Goal: Transaction & Acquisition: Book appointment/travel/reservation

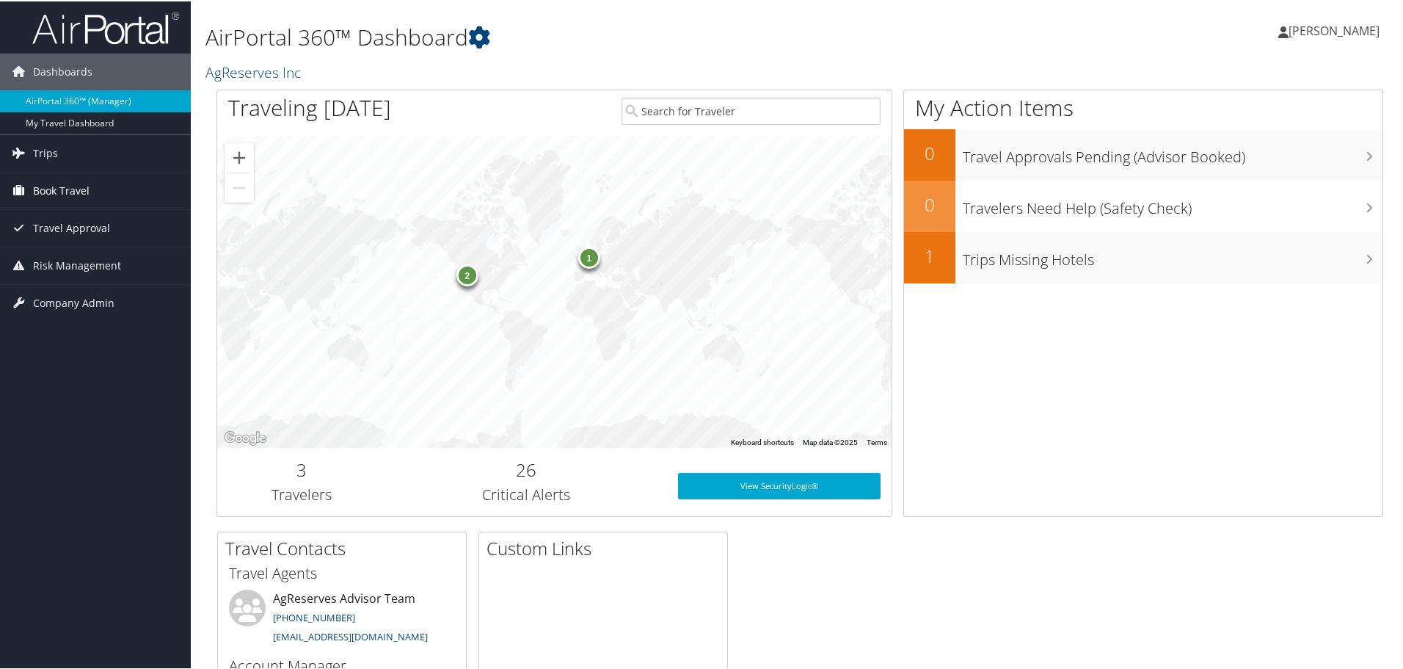
click at [54, 189] on span "Book Travel" at bounding box center [61, 189] width 57 height 37
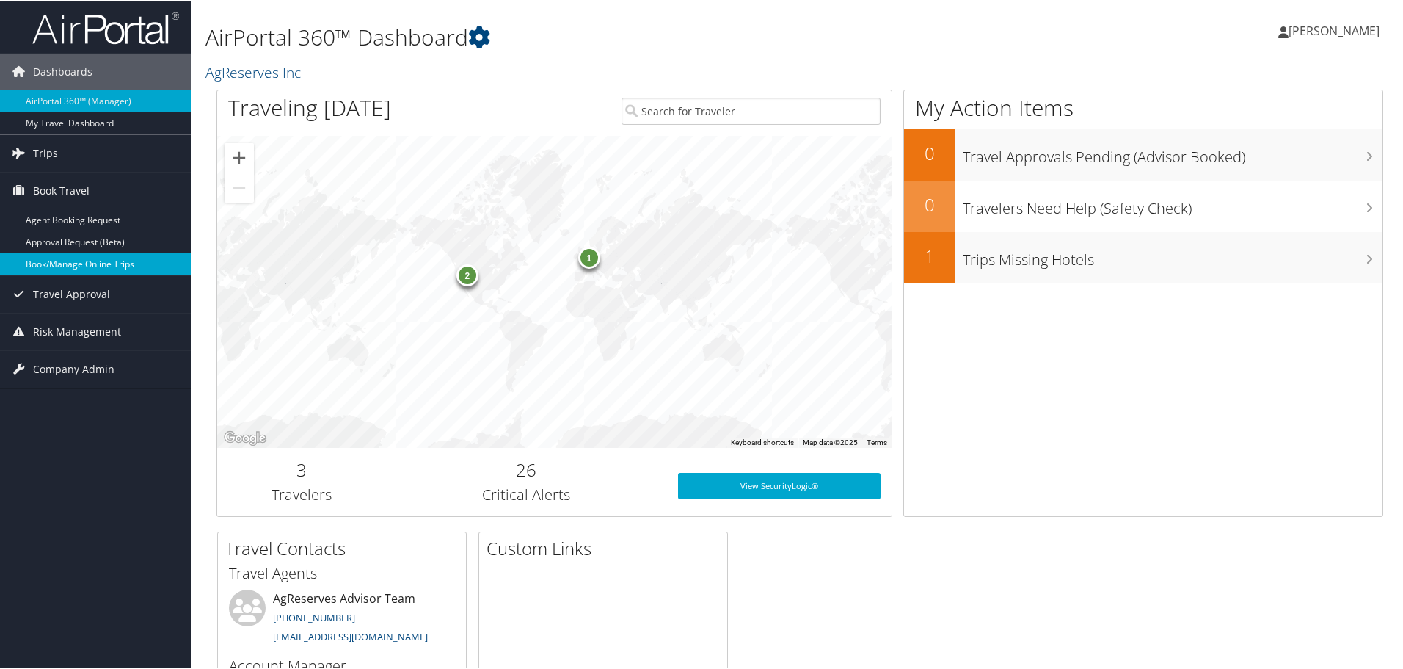
click at [117, 263] on link "Book/Manage Online Trips" at bounding box center [95, 263] width 191 height 22
click at [1346, 31] on span "[PERSON_NAME]" at bounding box center [1334, 29] width 91 height 16
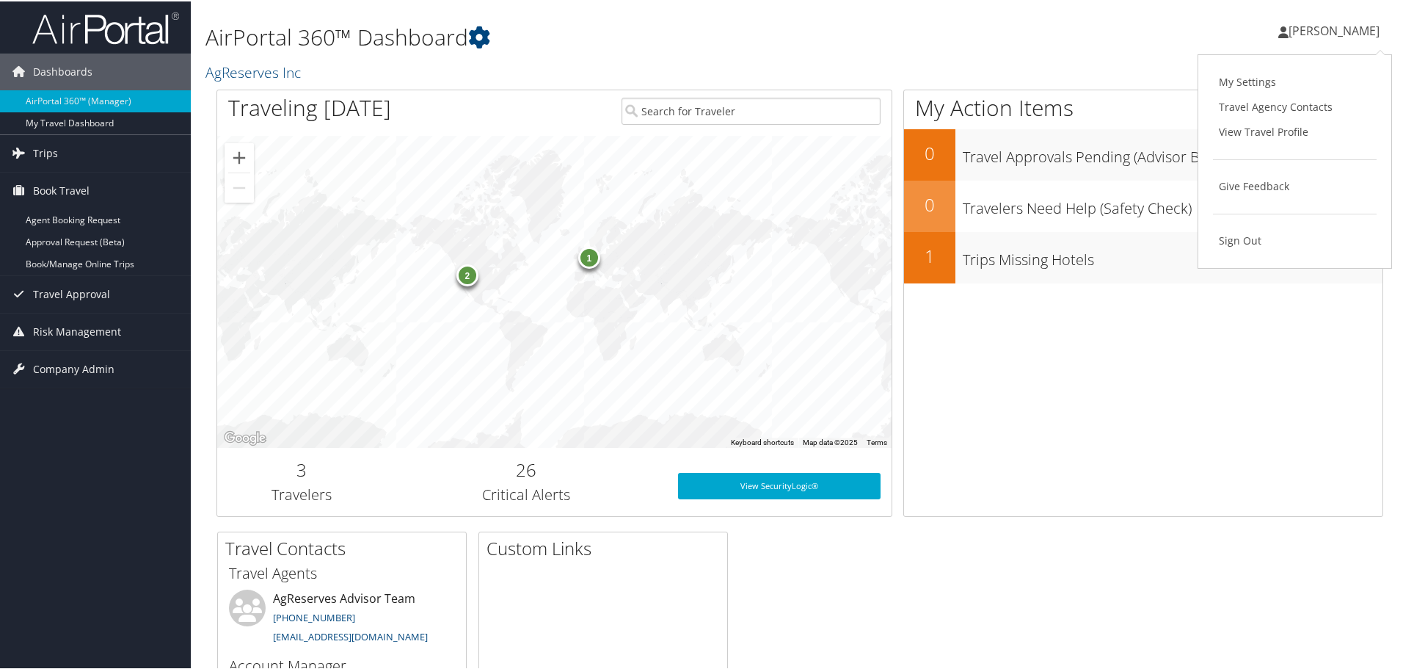
click at [1314, 29] on span "[PERSON_NAME]" at bounding box center [1334, 29] width 91 height 16
click at [1313, 30] on span "[PERSON_NAME]" at bounding box center [1334, 29] width 91 height 16
click at [76, 268] on link "Book/Manage Online Trips" at bounding box center [95, 263] width 191 height 22
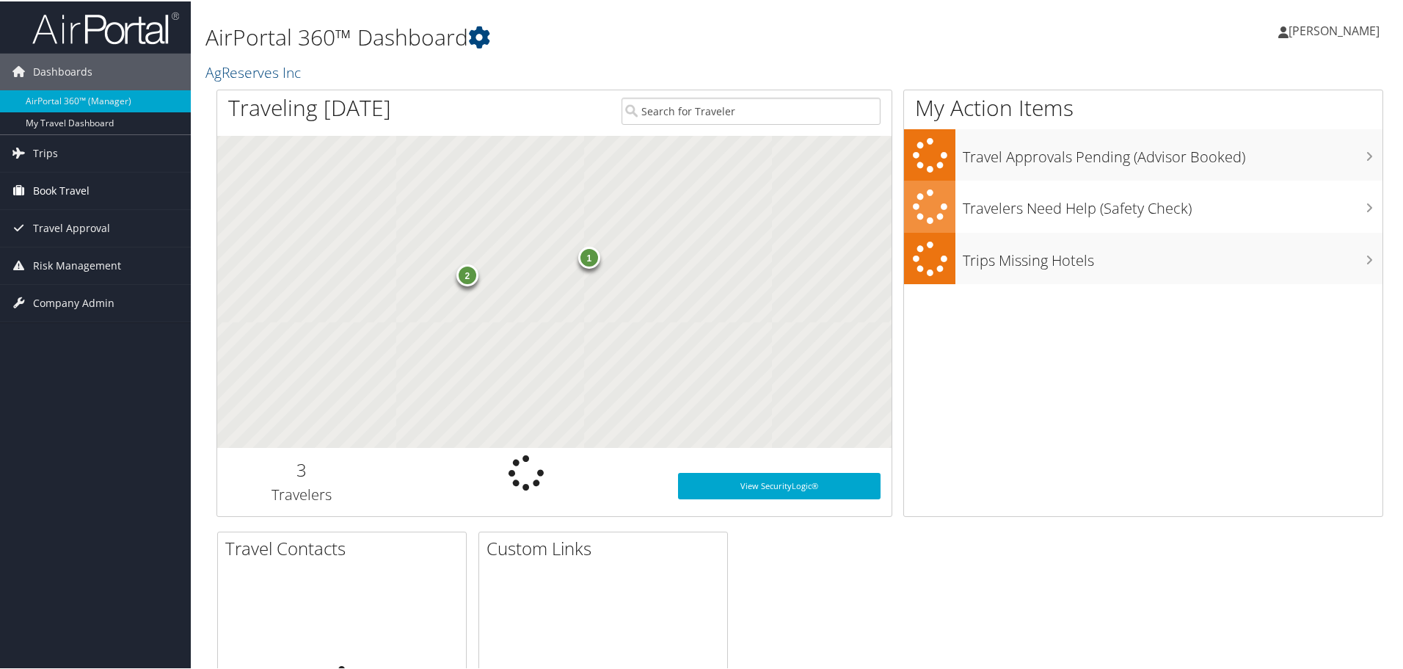
click at [51, 194] on span "Book Travel" at bounding box center [61, 189] width 57 height 37
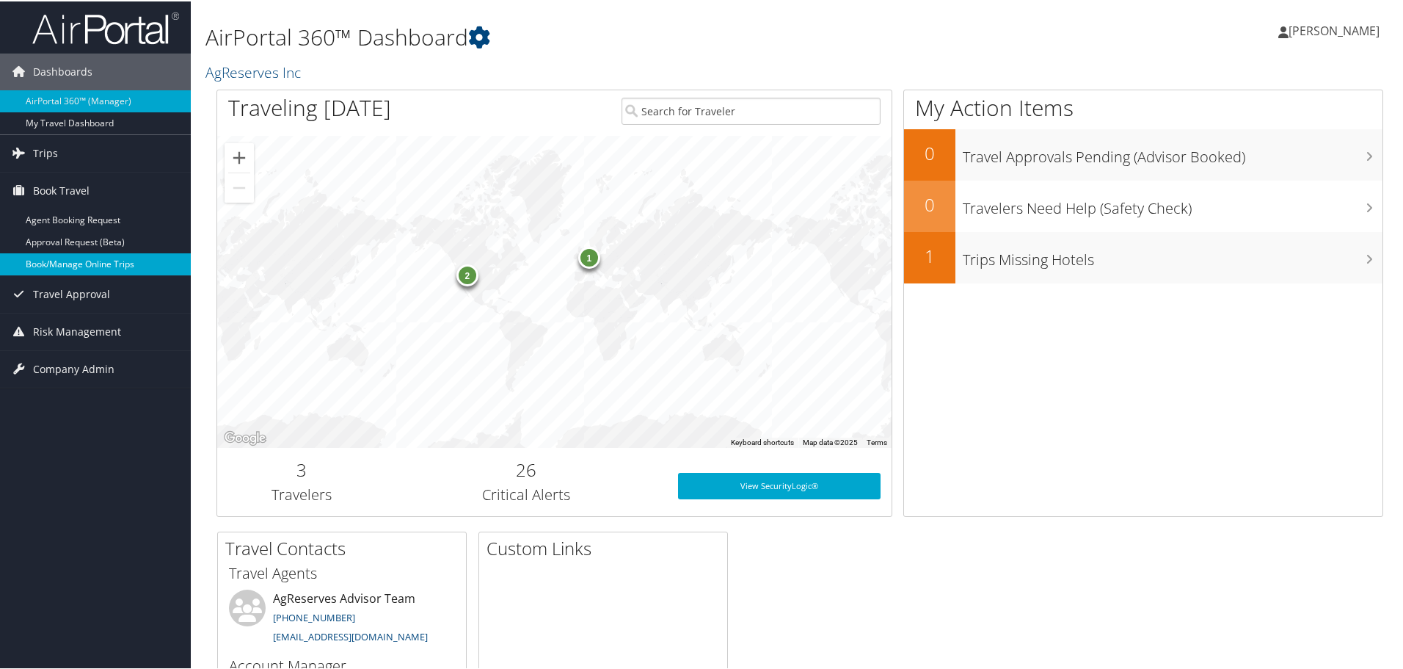
click at [86, 266] on link "Book/Manage Online Trips" at bounding box center [95, 263] width 191 height 22
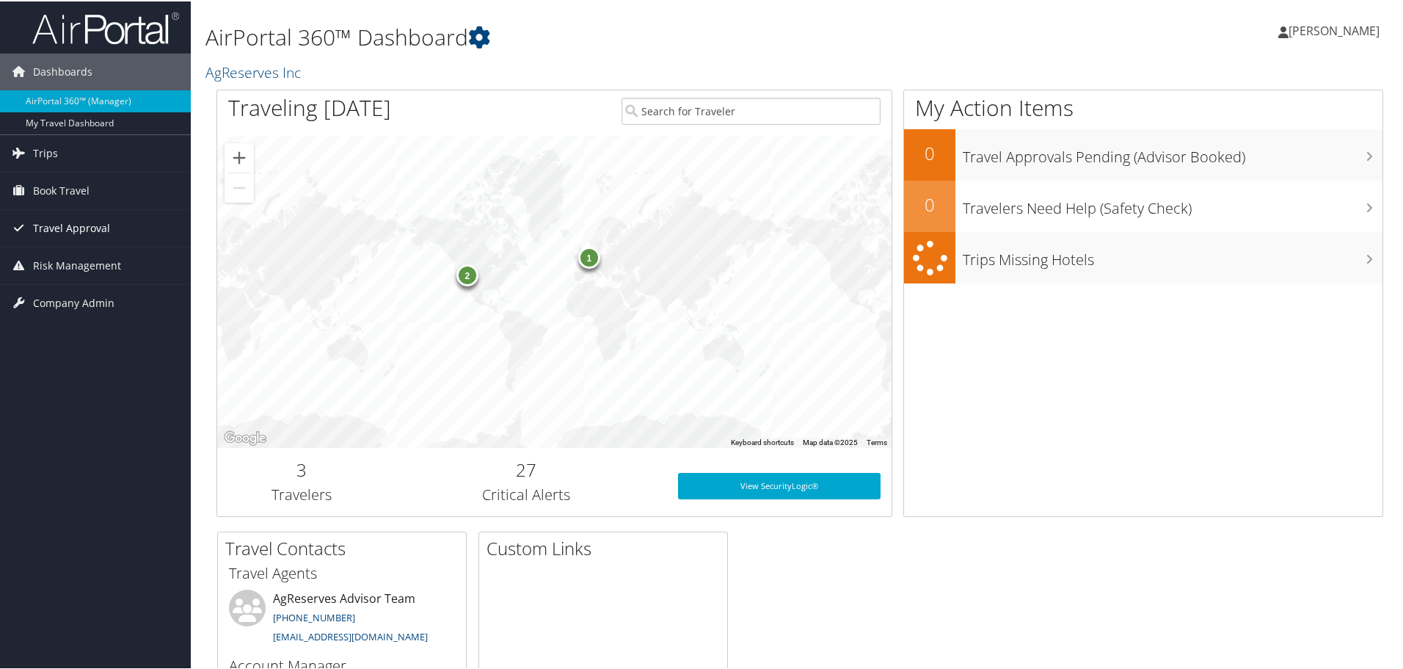
click at [104, 231] on span "Travel Approval" at bounding box center [71, 226] width 77 height 37
click at [84, 191] on span "Book Travel" at bounding box center [61, 189] width 57 height 37
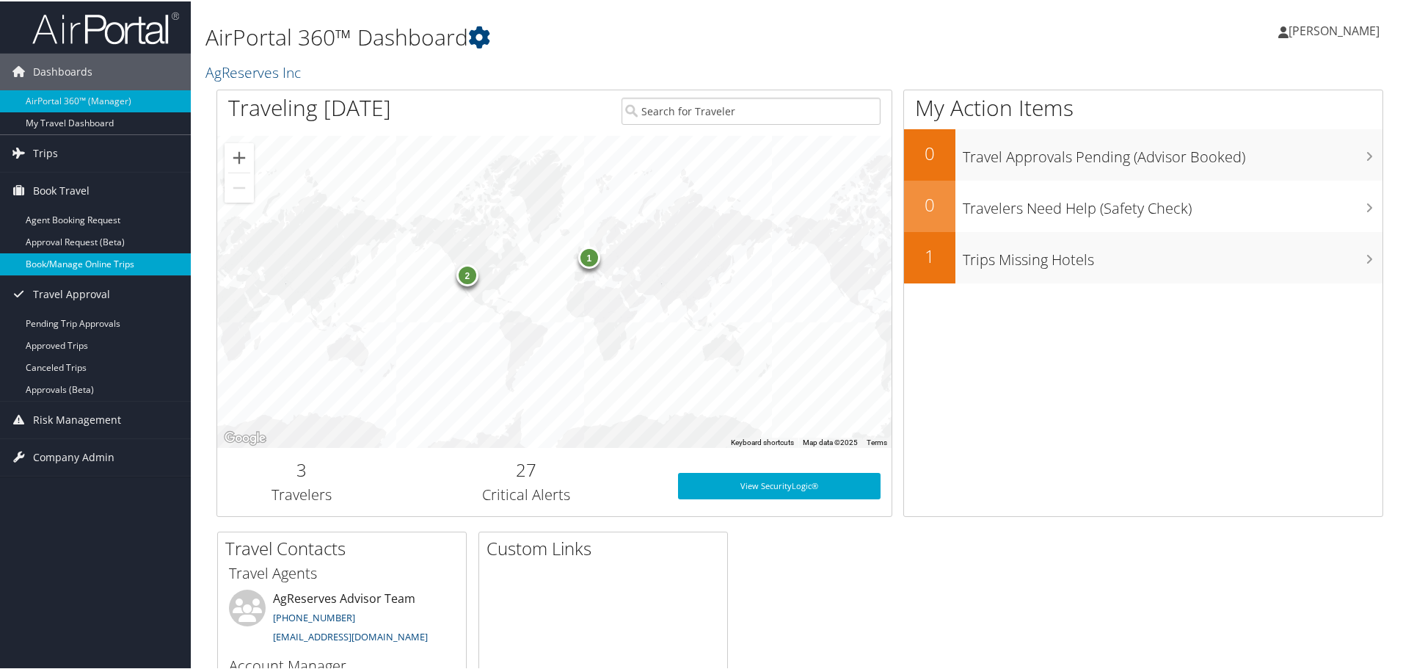
click at [121, 263] on link "Book/Manage Online Trips" at bounding box center [95, 263] width 191 height 22
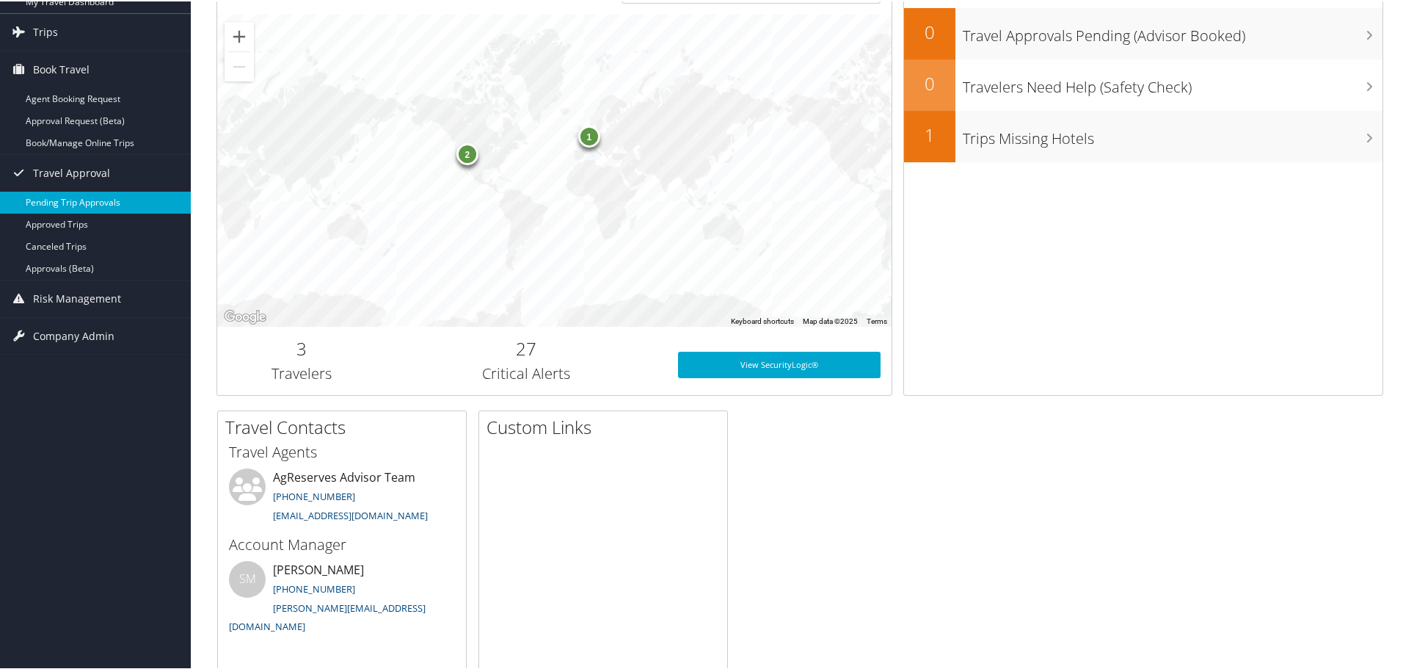
scroll to position [147, 0]
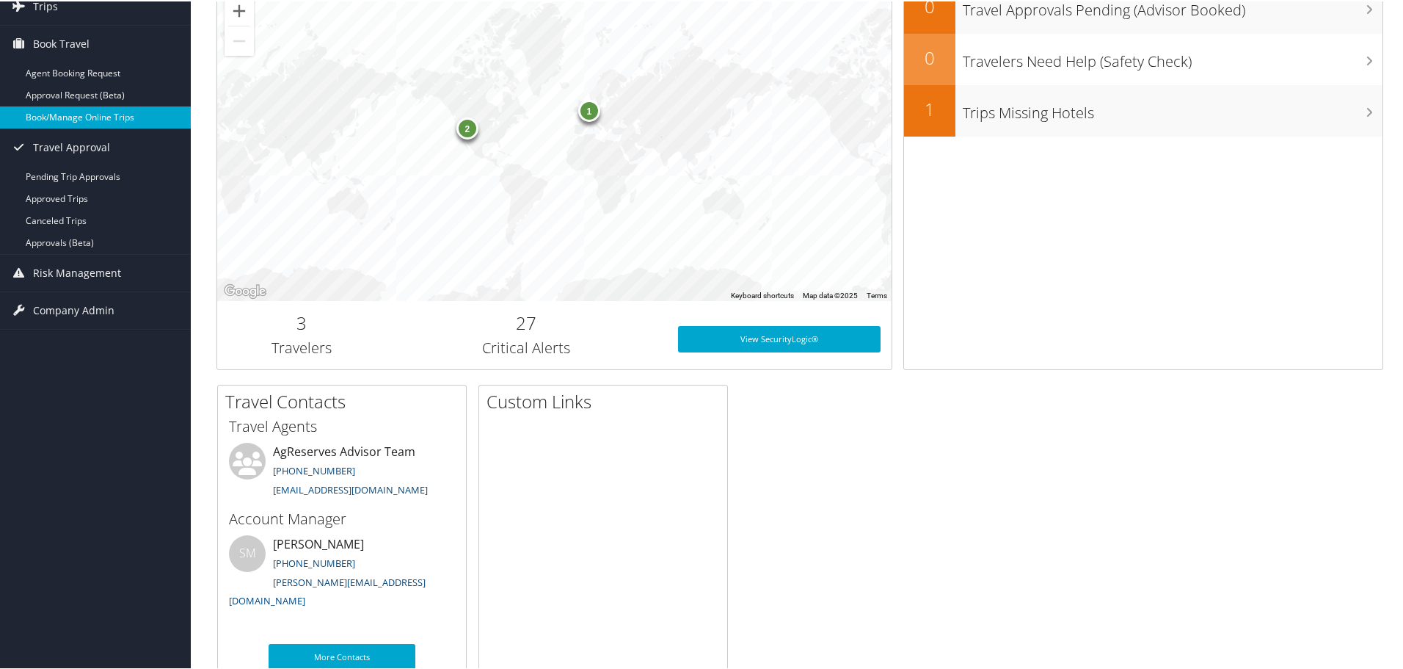
click at [118, 120] on link "Book/Manage Online Trips" at bounding box center [95, 116] width 191 height 22
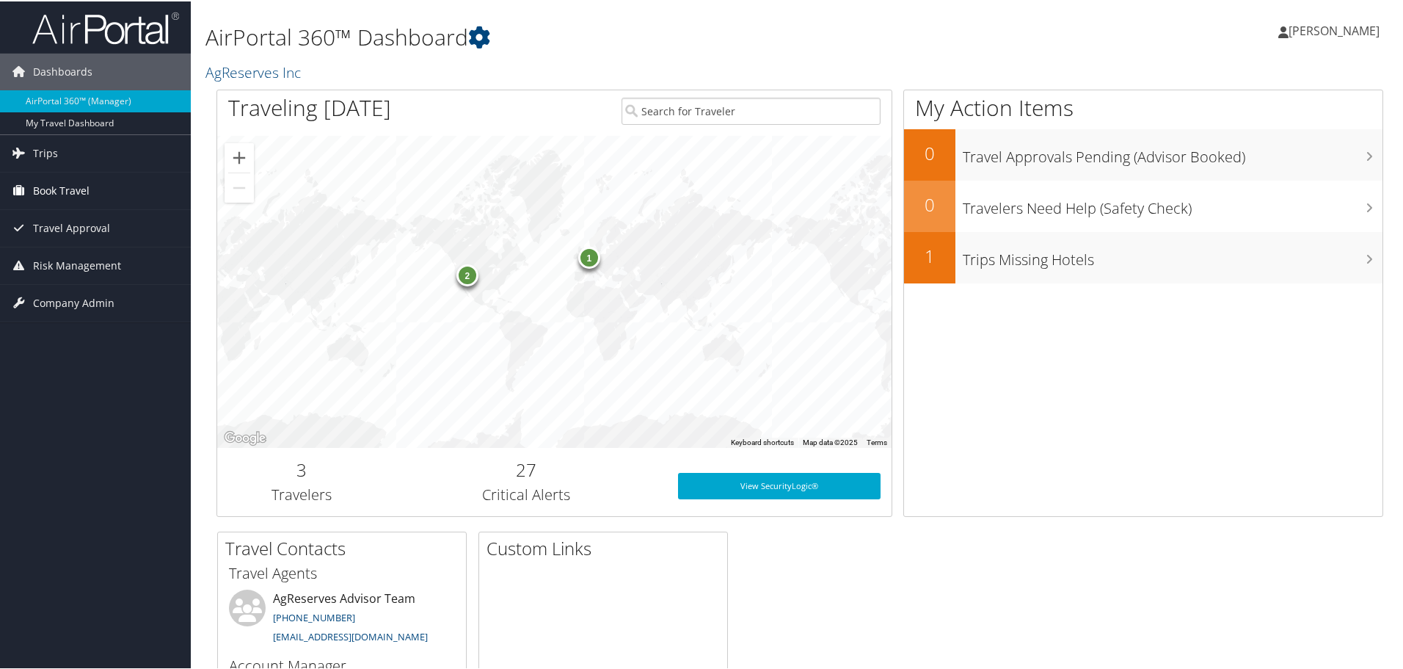
click at [68, 186] on span "Book Travel" at bounding box center [61, 189] width 57 height 37
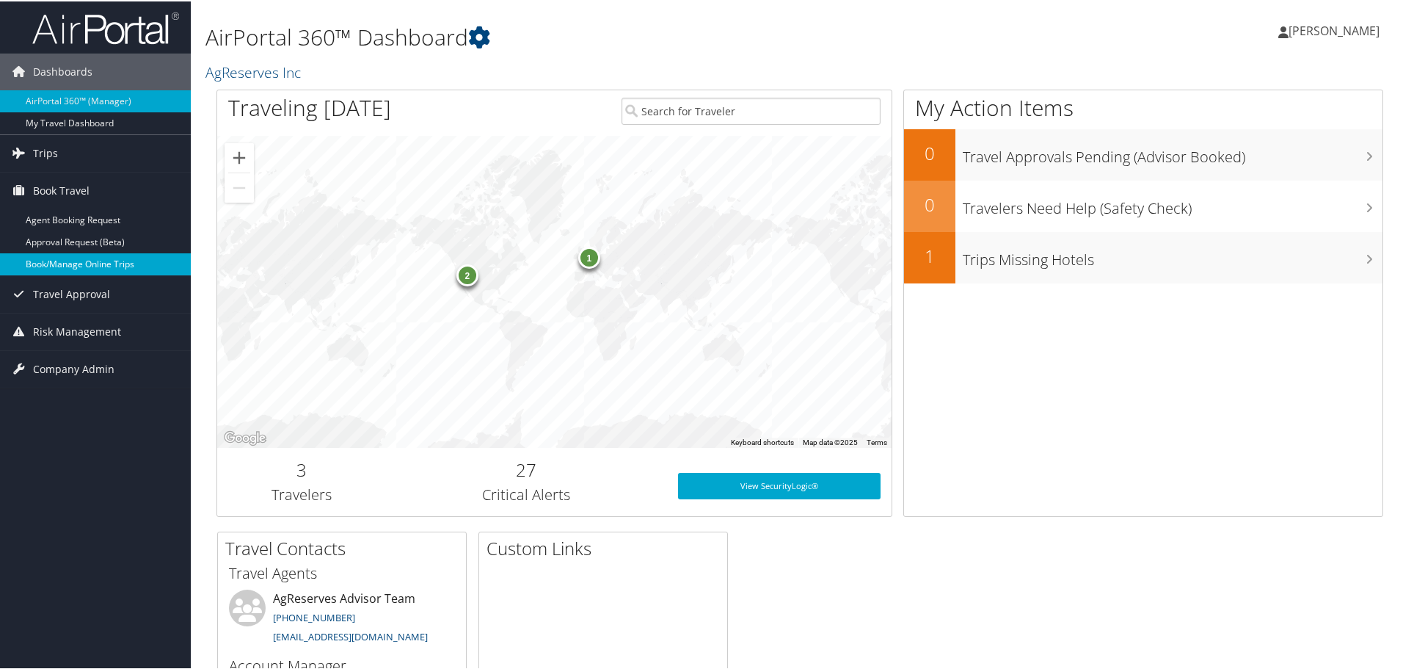
click at [85, 259] on link "Book/Manage Online Trips" at bounding box center [95, 263] width 191 height 22
